Goal: Find specific page/section: Find specific page/section

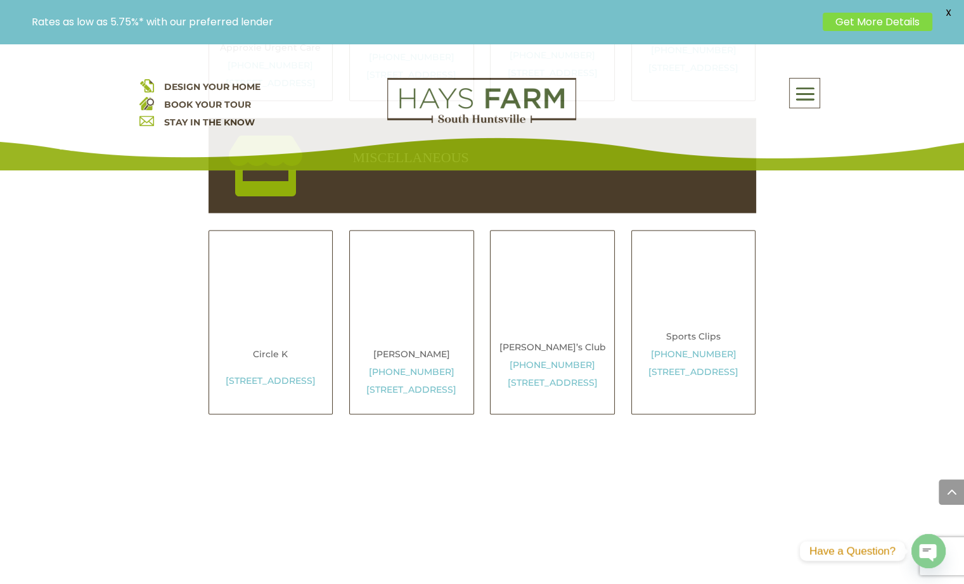
scroll to position [2404, 0]
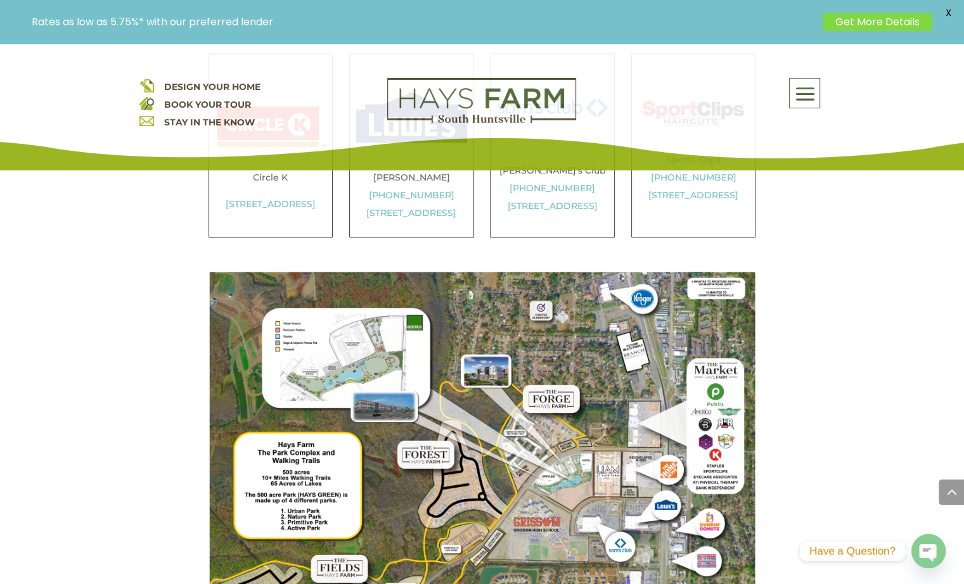
click at [651, 203] on p "Sports Clips [PHONE_NUMBER] [STREET_ADDRESS]" at bounding box center [693, 176] width 111 height 53
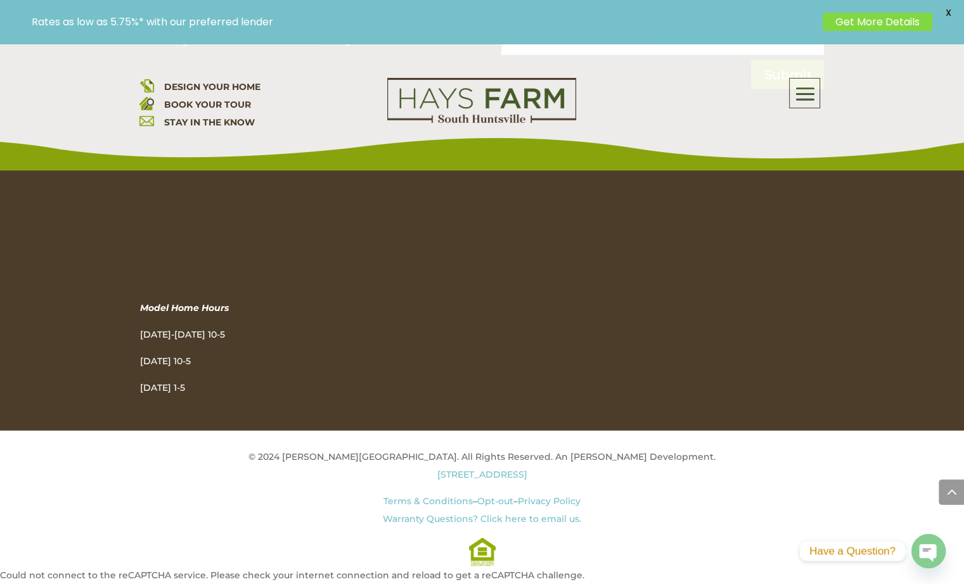
click at [146, 103] on img at bounding box center [146, 103] width 15 height 15
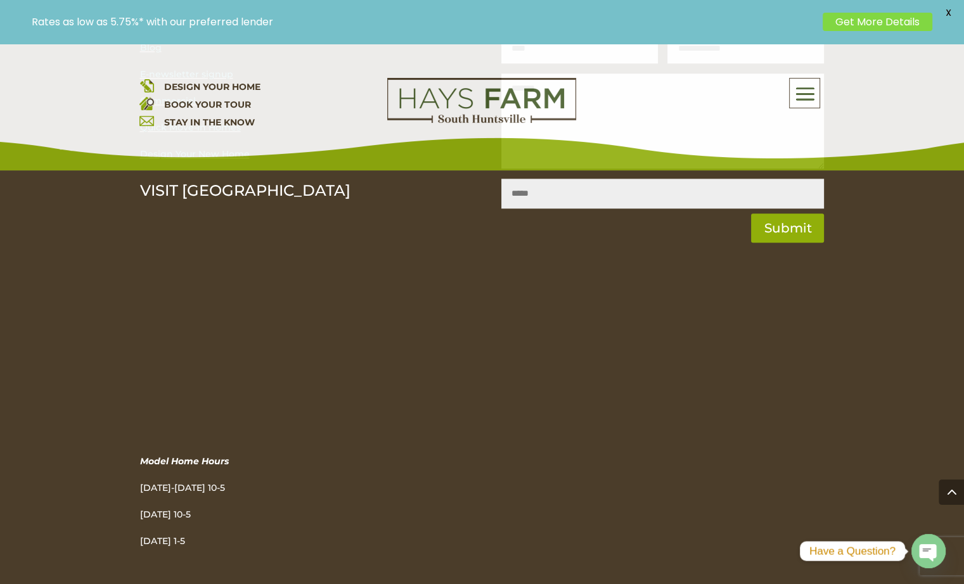
scroll to position [1469, 0]
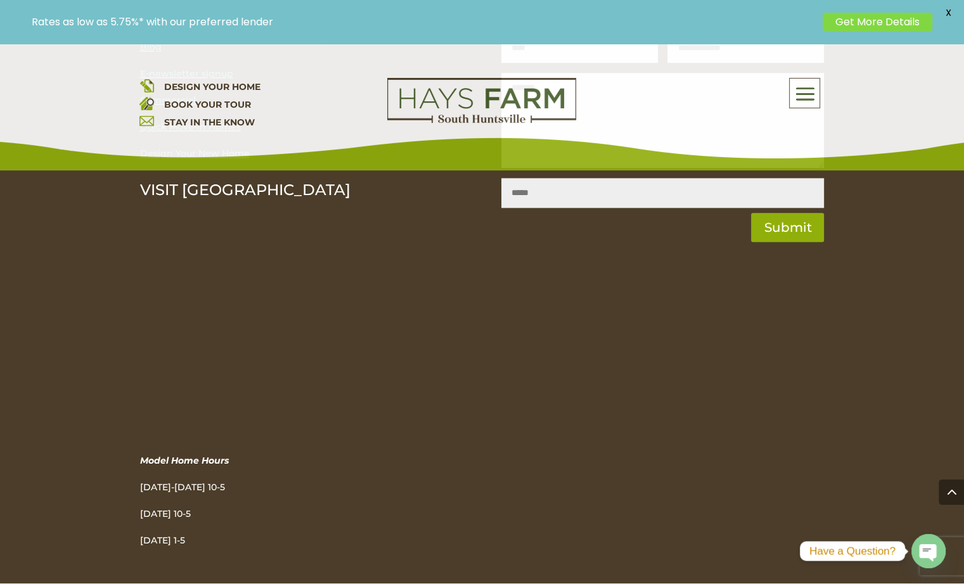
click at [196, 127] on link "STAY IN THE KNOW" at bounding box center [208, 122] width 91 height 11
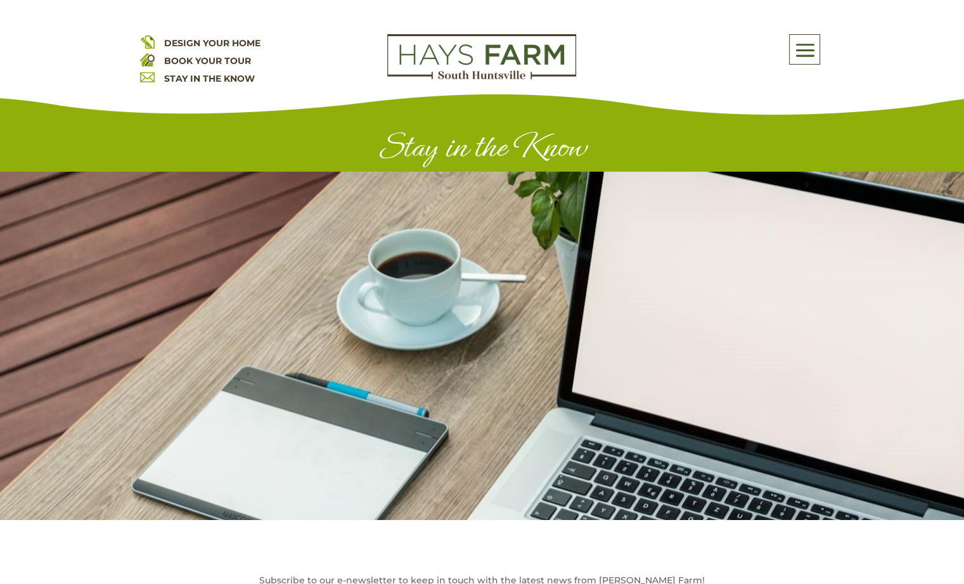
scroll to position [1072, 0]
